Goal: Information Seeking & Learning: Learn about a topic

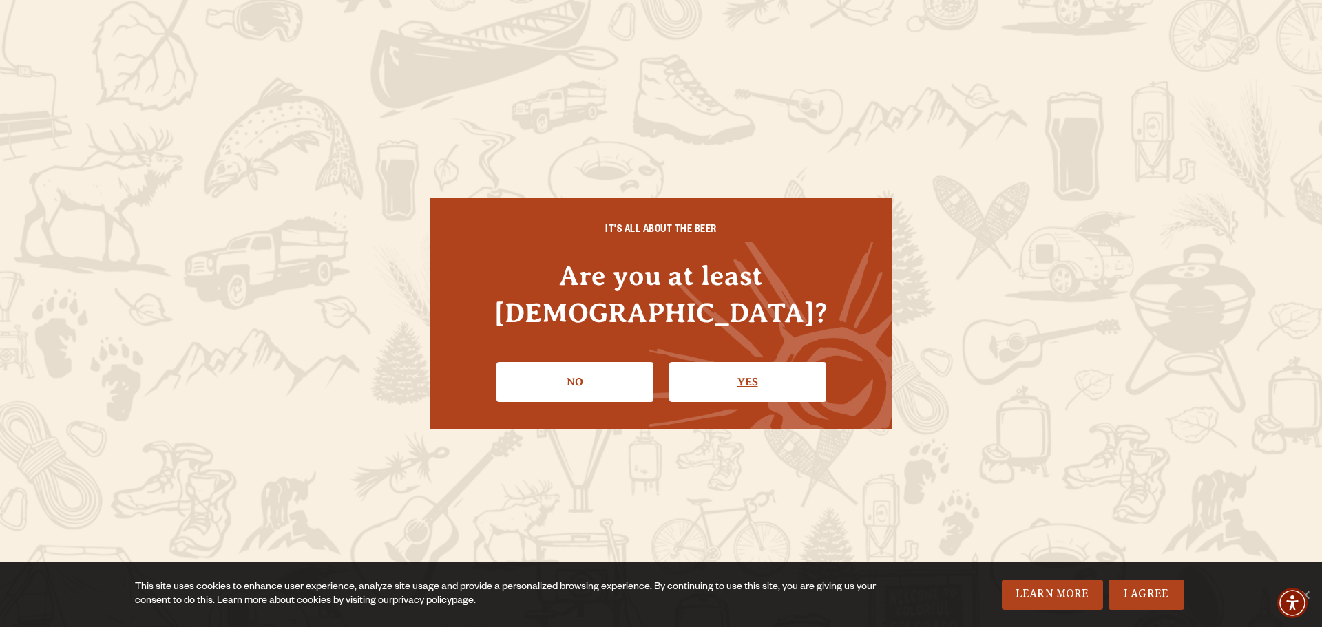
click at [699, 362] on link "Yes" at bounding box center [747, 382] width 157 height 40
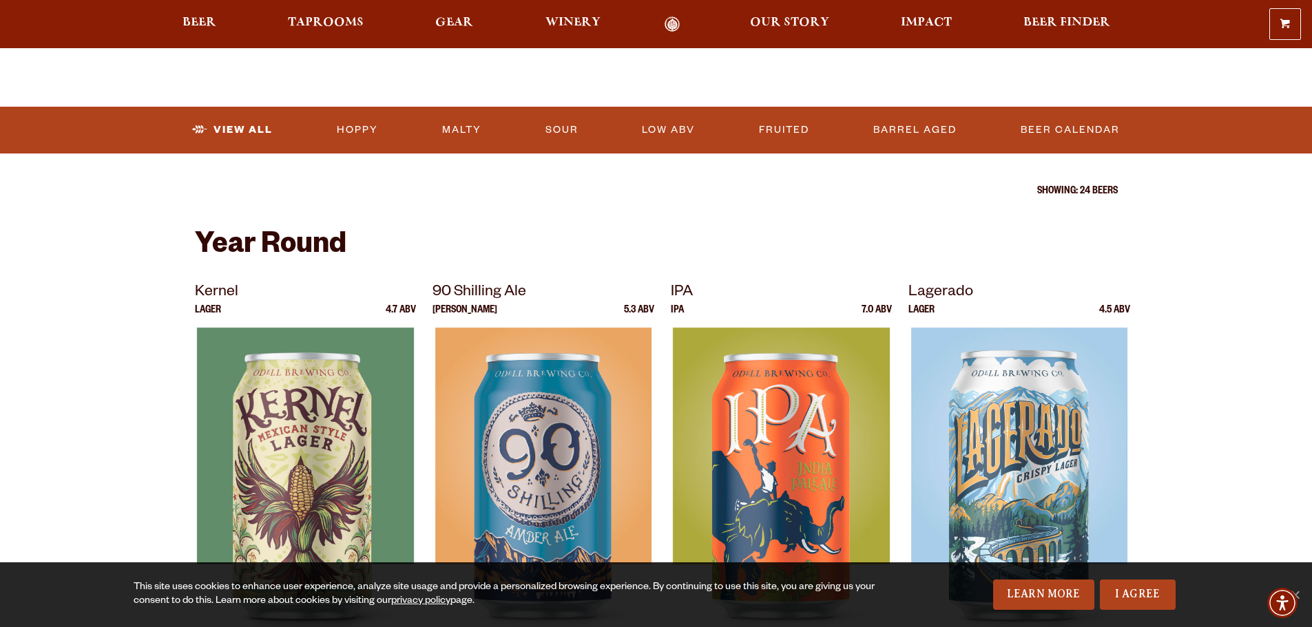
scroll to position [207, 0]
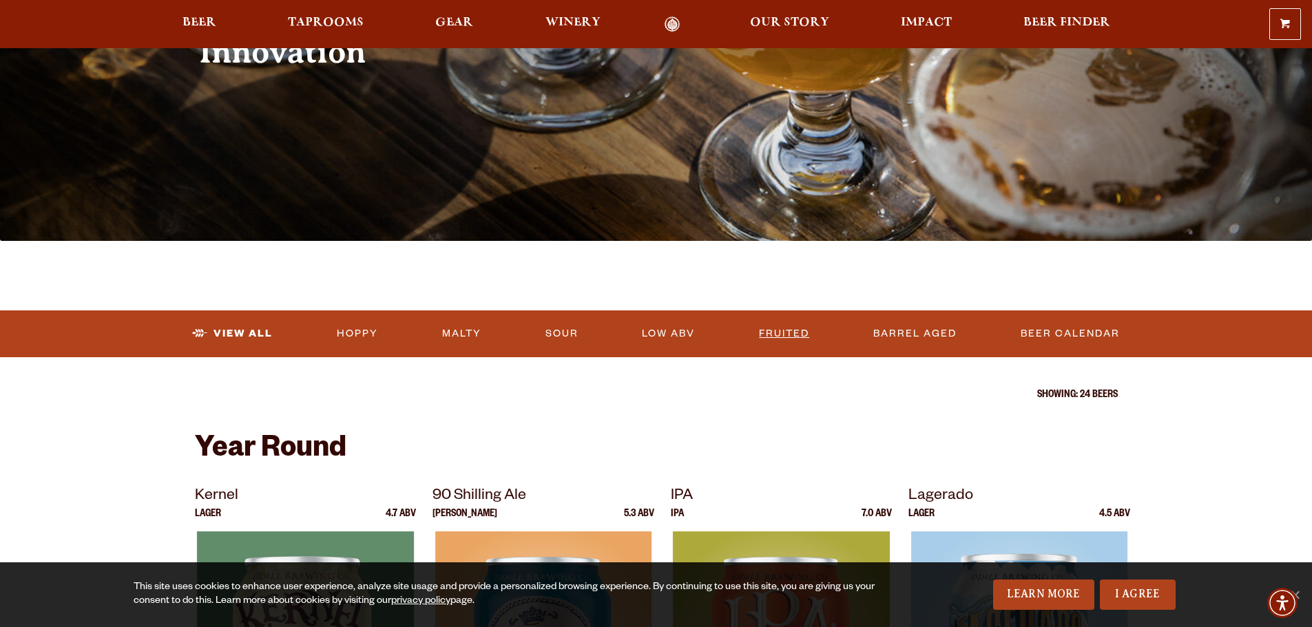
click at [782, 331] on link "Fruited" at bounding box center [783, 334] width 61 height 32
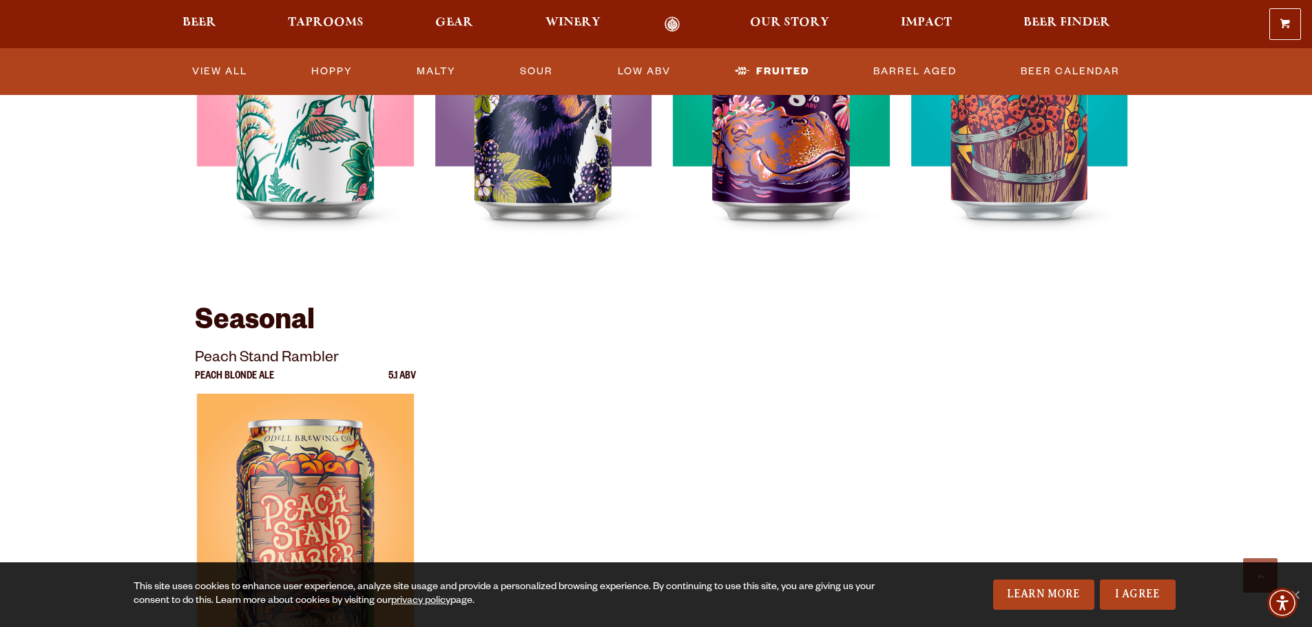
scroll to position [620, 0]
